Goal: Subscribe to service/newsletter

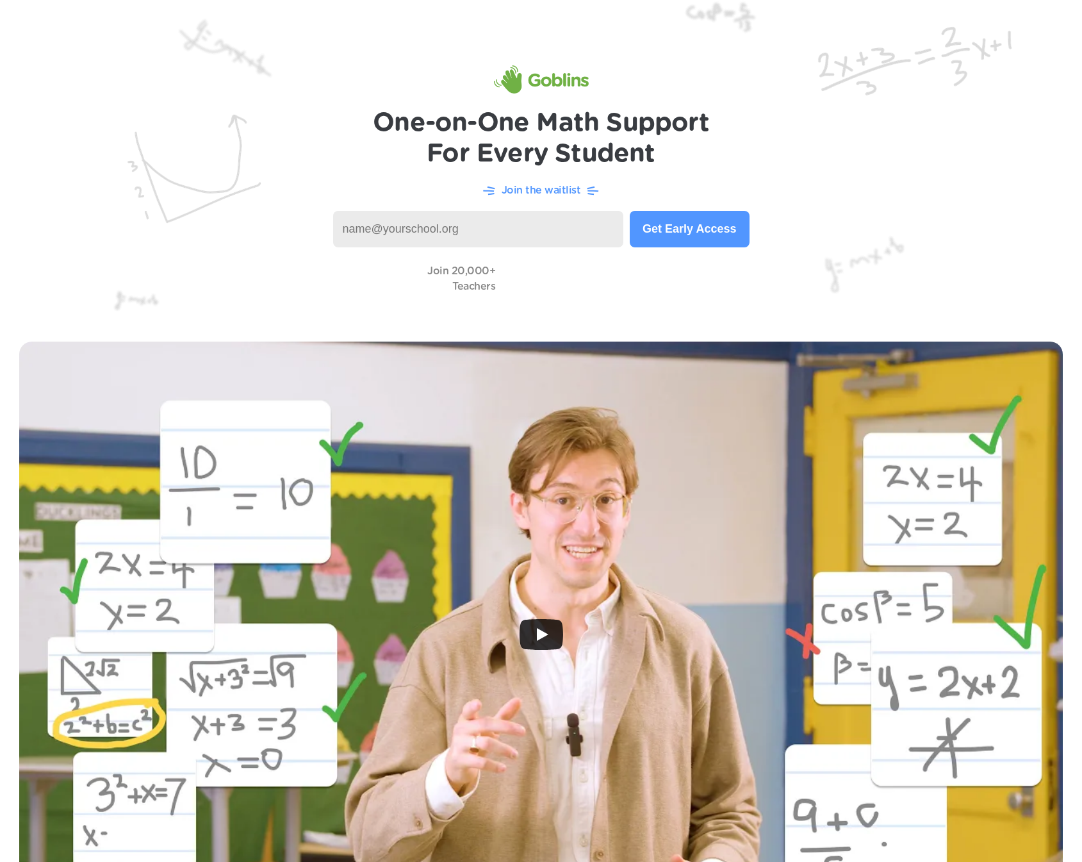
click at [544, 632] on icon "Play" at bounding box center [541, 634] width 44 height 31
click at [553, 285] on video at bounding box center [566, 278] width 128 height 37
click at [579, 284] on video at bounding box center [566, 278] width 128 height 37
click at [485, 232] on input at bounding box center [478, 229] width 291 height 37
type input "[EMAIL_ADDRESS][DOMAIN_NAME]"
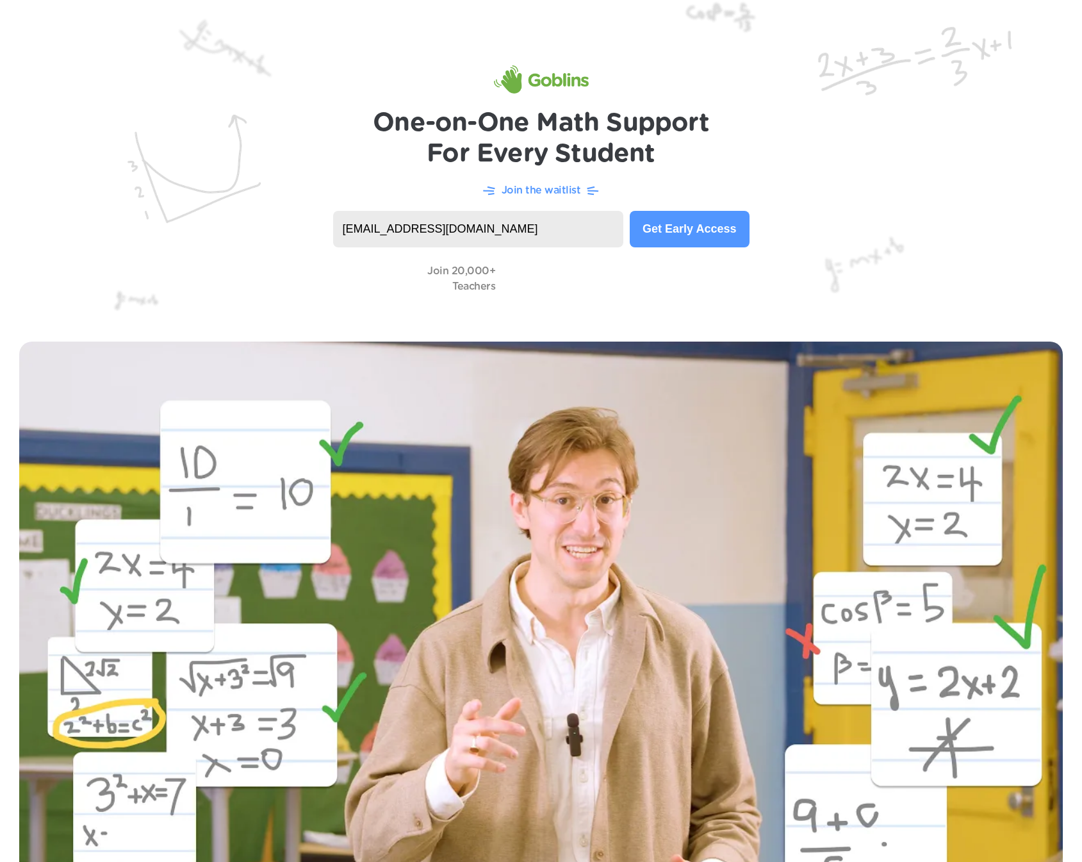
click at [703, 236] on button "Get Early Access" at bounding box center [689, 229] width 119 height 37
